Goal: Task Accomplishment & Management: Complete application form

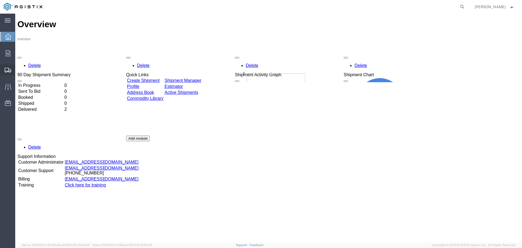
click at [0, 0] on span "Create Shipment" at bounding box center [0, 0] width 0 height 0
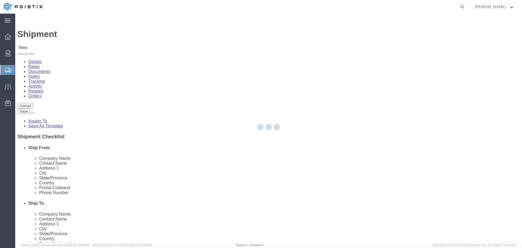
select select
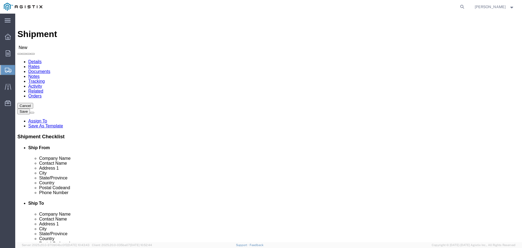
click at [0, 0] on span "Create Shipment" at bounding box center [0, 0] width 0 height 0
click select "Select PG&E [PERSON_NAME] & Sons Co"
select select "9596"
click select "Select PG&E [PERSON_NAME] & Sons Co"
select select
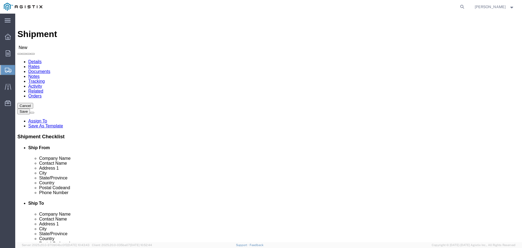
select select
click select "Select All Others [GEOGRAPHIC_DATA] [GEOGRAPHIC_DATA] [GEOGRAPHIC_DATA] [GEOGRA…"
select select "23082"
click select "Select All Others [GEOGRAPHIC_DATA] [GEOGRAPHIC_DATA] [GEOGRAPHIC_DATA] [GEOGRA…"
type input "r"
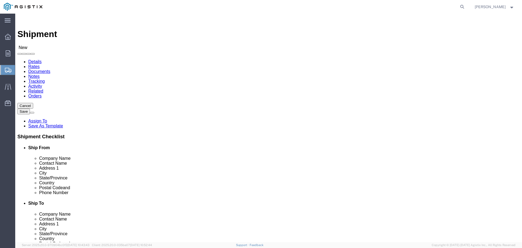
type input "t"
click icon
type input "T"
type input "R"
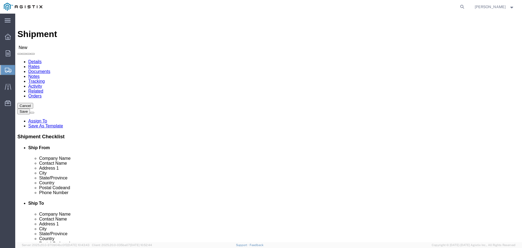
type input "R"
click input "text"
type input "r"
type input "[PERSON_NAME]"
click input "text"
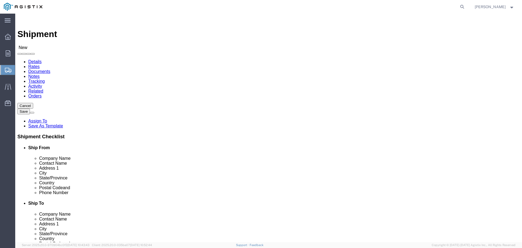
type input "[PERSON_NAME]"
click input "text"
click div "Location My Profile Location (OBSOLETE) [PERSON_NAME] SC - GC TRAILER (OBSOLETE…"
click input "text"
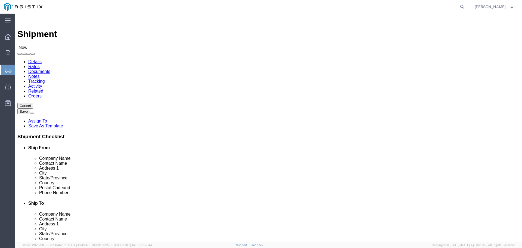
click input "[GEOGRAPHIC_DATA]"
type input "[GEOGRAPHIC_DATA]"
click input "text"
type input "TEMECULA"
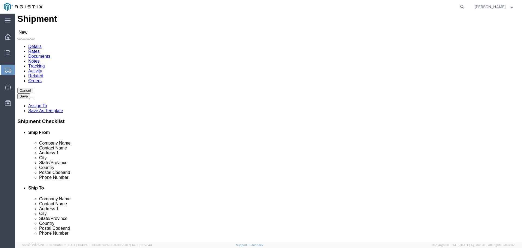
scroll to position [54, 0]
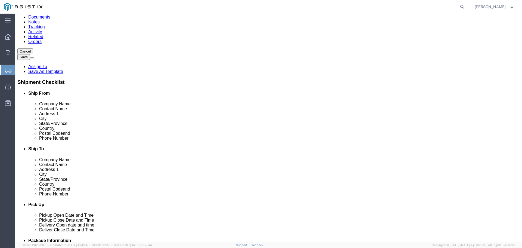
click input "text"
type input "92591"
click input "text"
type input "9516512812"
click input "text"
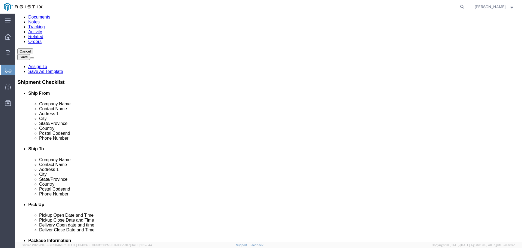
click input "[EMAIL_ADDRESS][DOMAIN_NAME]"
type input "[EMAIL_ADDRESS][DOMAIN_NAME]"
click input "checkbox"
click label
click input "checkbox"
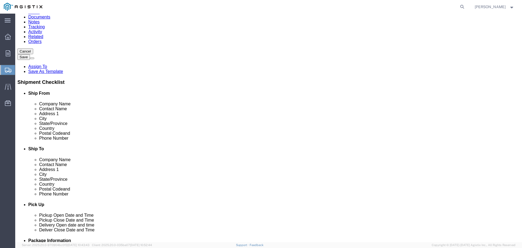
checkbox input "true"
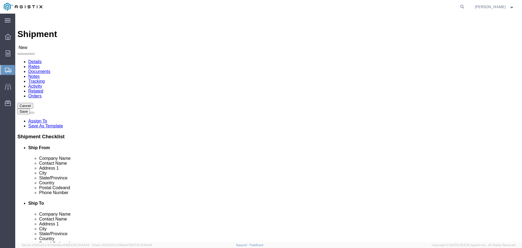
scroll to position [571, 0]
select select "19716"
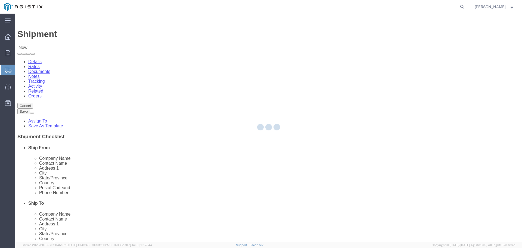
select select "CA"
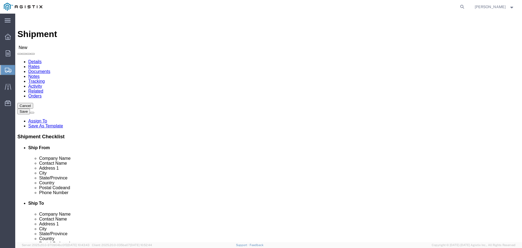
click input "text"
type input "t"
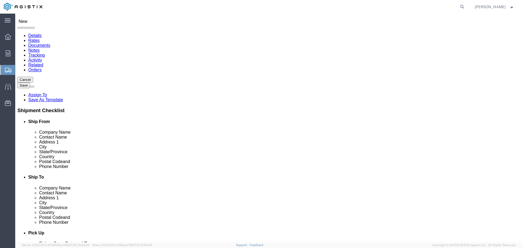
scroll to position [54, 0]
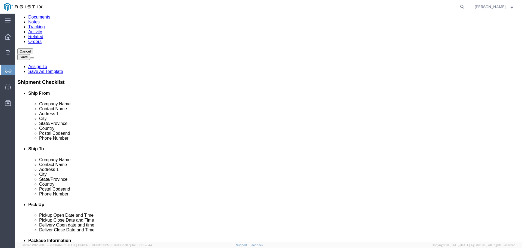
type input "[PERSON_NAME]"
click input "text"
click input "4089211670"
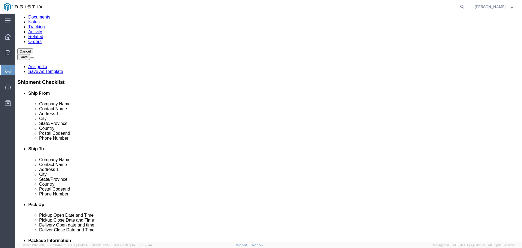
click input "4089211670"
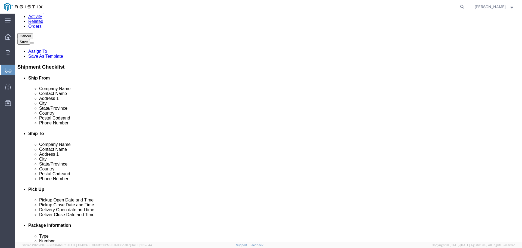
scroll to position [82, 0]
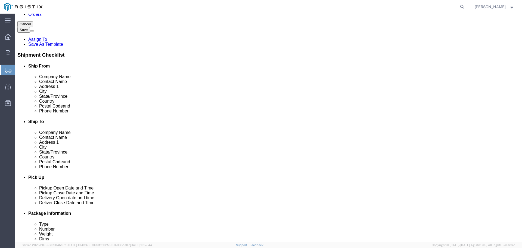
type input "4089211670"
click div "Location [GEOGRAPHIC_DATA] SC My Profile Location (OBSOLETE) [PERSON_NAME] SC -…"
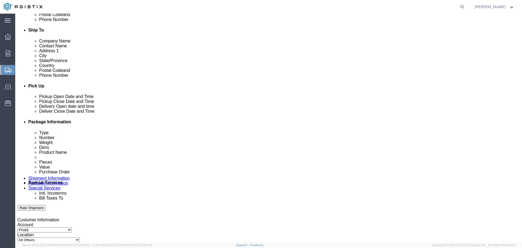
scroll to position [163, 0]
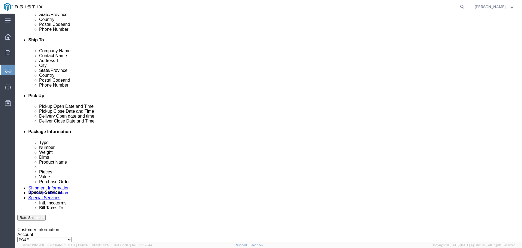
click div "[DATE] 11:00 AM"
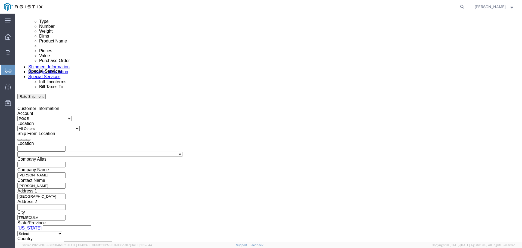
click input "11:00 AM"
type input "4:00 PM"
click button "Apply"
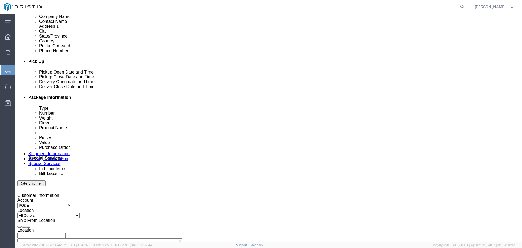
scroll to position [203, 0]
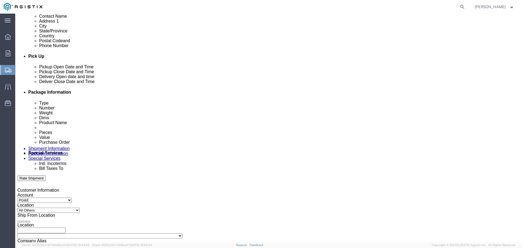
click div
click button "Apply"
click div "[DATE] 5:00 PM"
type input "8:00 AM"
click button "Apply"
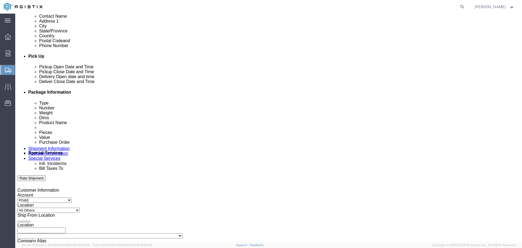
click button
click icon
click div
drag, startPoint x: 317, startPoint y: 226, endPoint x: 335, endPoint y: 243, distance: 25.4
click input "6:00 PM"
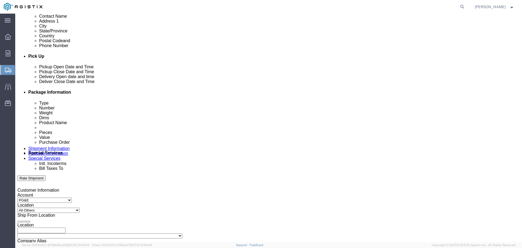
type input "4:00 PM"
click button "Apply"
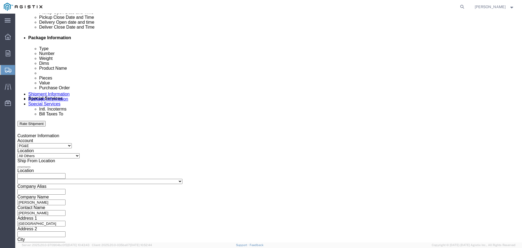
scroll to position [284, 0]
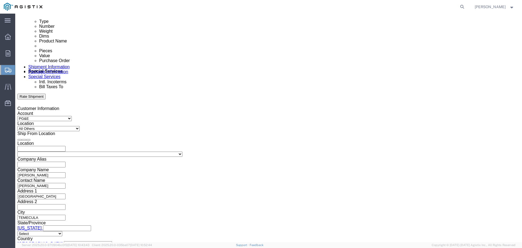
click input "text"
type input "2701251782"
click button "Continue"
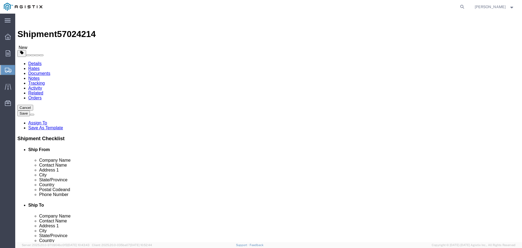
click select "Select Bulk Bundle(s) Cardboard Box(es) Carton(s) Crate(s) Drum(s) (Fiberboard)…"
select select "PSNS"
click select "Select Bulk Bundle(s) Cardboard Box(es) Carton(s) Crate(s) Drum(s) (Fiberboard)…"
click input "text"
type input "48"
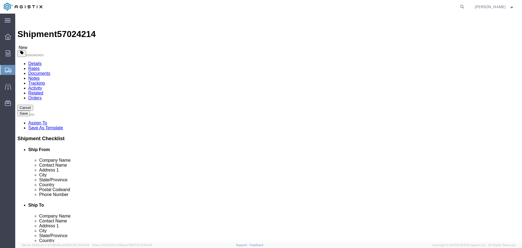
type input "40"
click input "0.00"
type input "0"
type input "200"
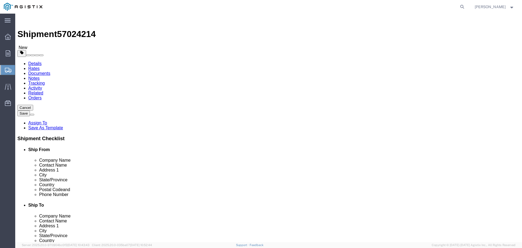
click link "Add Content"
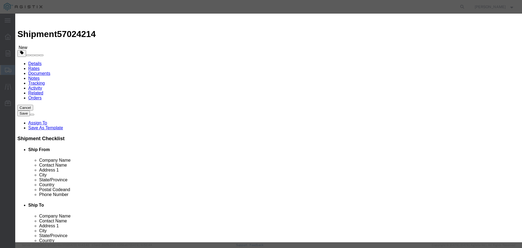
click input "text"
paste input "JOB DOCKET FOLDER"
type input "JOB DOCKET FOLDER"
click input "0"
click select "Select Bag Barrels 100Board Feet Bottle Box Blister Pack Carats Can Capsule Car…"
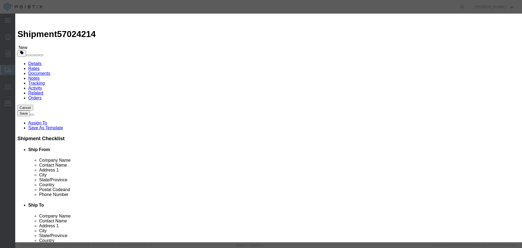
select select "CRTN"
click select "Select Bag Barrels 100Board Feet Bottle Box Blister Pack Carats Can Capsule Car…"
click input "text"
type input "7"
click input "text"
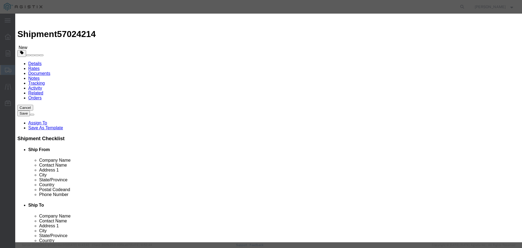
type input "1083"
click select "Select 50 55 60 65 70 85 92.5 100 125 175 250 300 400"
select select "55"
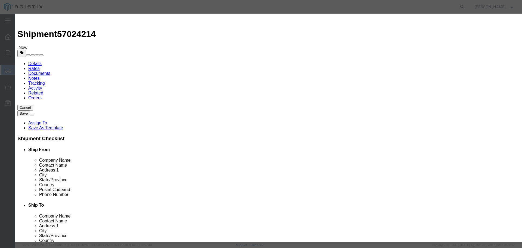
click select "Select 50 55 60 65 70 85 92.5 100 125 175 250 300 400"
click button "Save & Close"
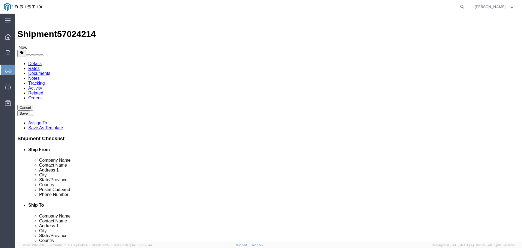
scroll to position [16, 0]
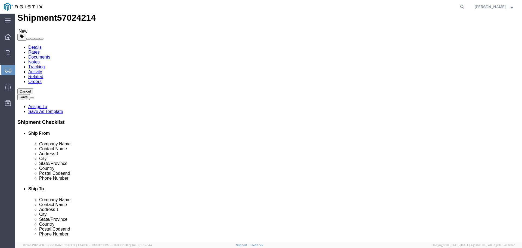
click button "Continue"
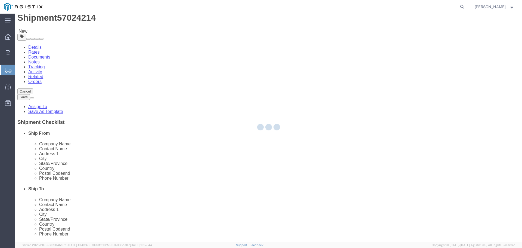
select select
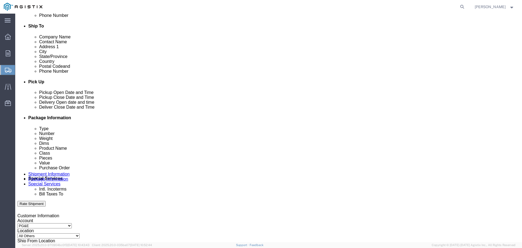
scroll to position [220, 0]
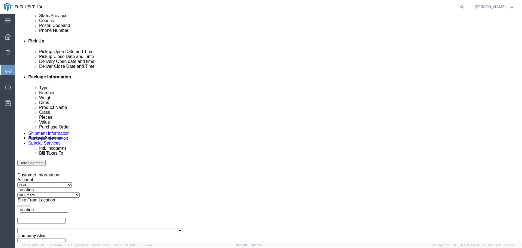
click input "BOL"
checkbox input "true"
click input "text"
type input "T"
drag, startPoint x: 103, startPoint y: 99, endPoint x: 89, endPoint y: 98, distance: 14.5
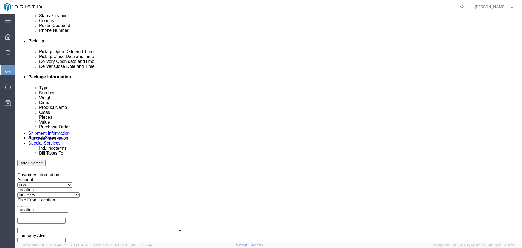
click input "text"
paste input "[EMAIL_ADDRESS][DOMAIN_NAME]"
type input "[EMAIL_ADDRESS][DOMAIN_NAME]"
click input "Shipping Label"
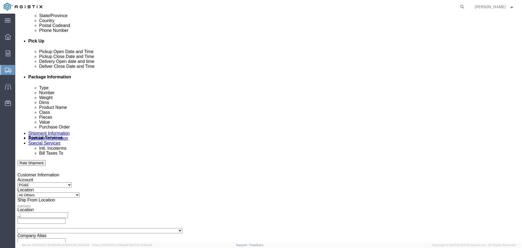
checkbox input "true"
click button "Rate Shipment"
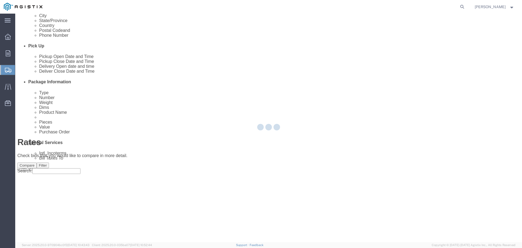
scroll to position [0, 0]
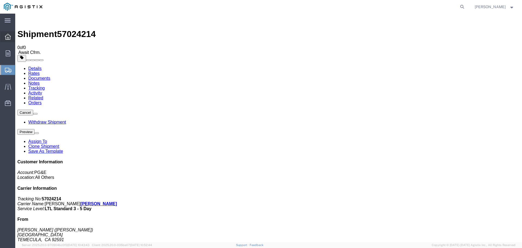
click at [10, 33] on div at bounding box center [7, 36] width 15 height 11
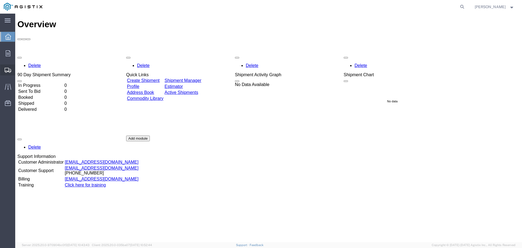
click at [0, 0] on span "Shipment Manager" at bounding box center [0, 0] width 0 height 0
